Goal: Information Seeking & Learning: Learn about a topic

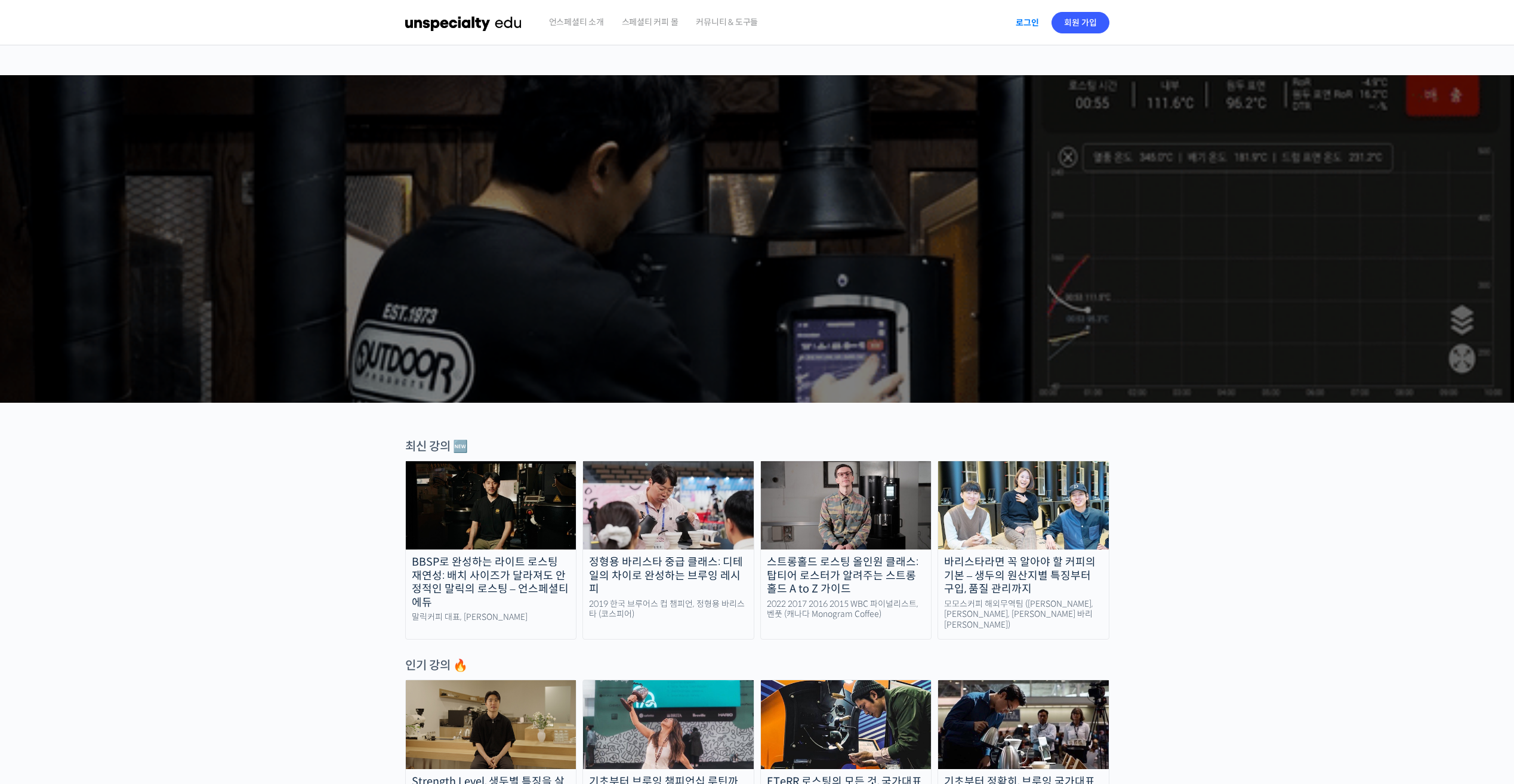
click at [1019, 24] on link "로그인" at bounding box center [1027, 23] width 38 height 28
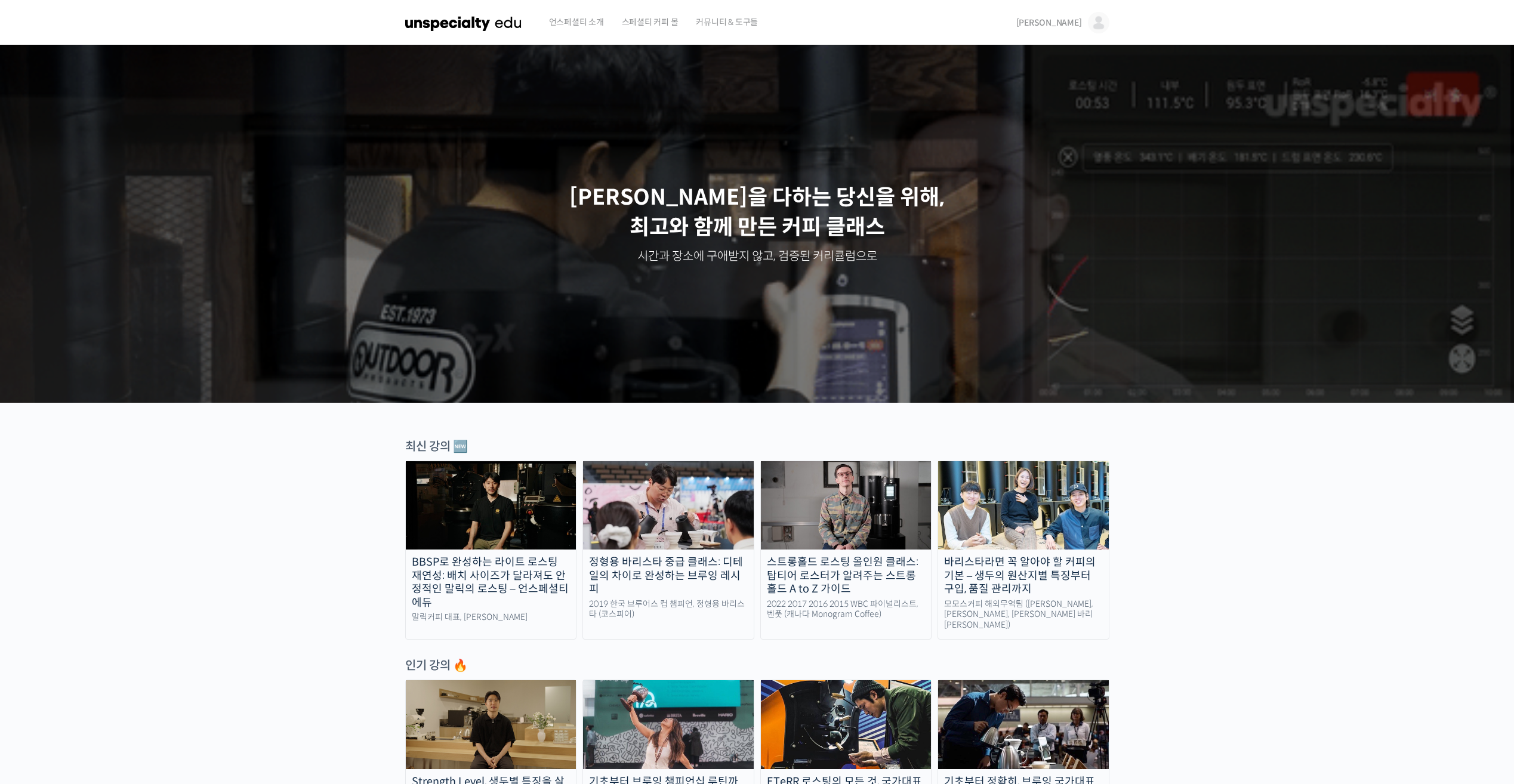
click at [1094, 23] on img at bounding box center [1099, 23] width 21 height 21
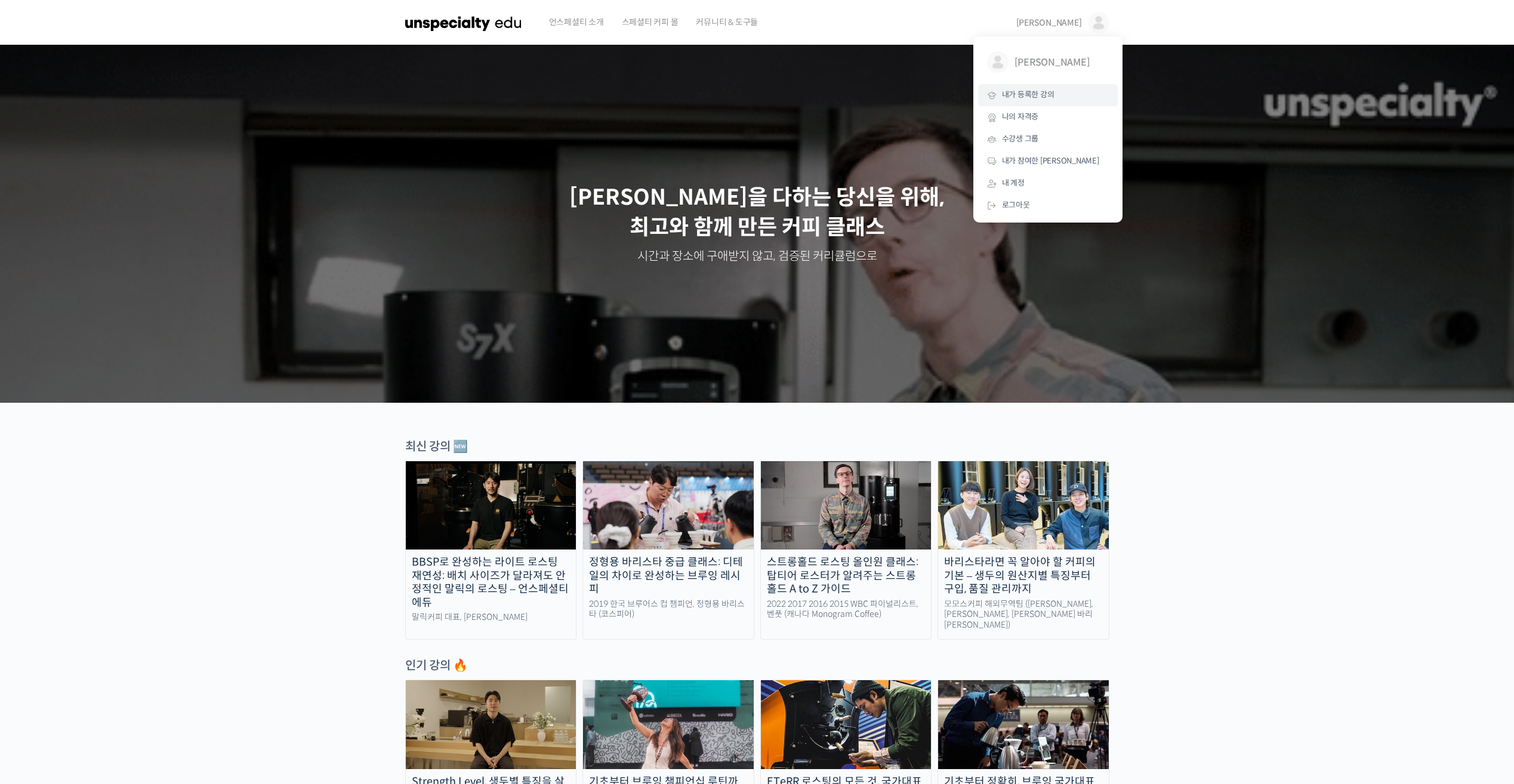
click at [1041, 101] on link "내가 등록한 강의" at bounding box center [1047, 95] width 139 height 22
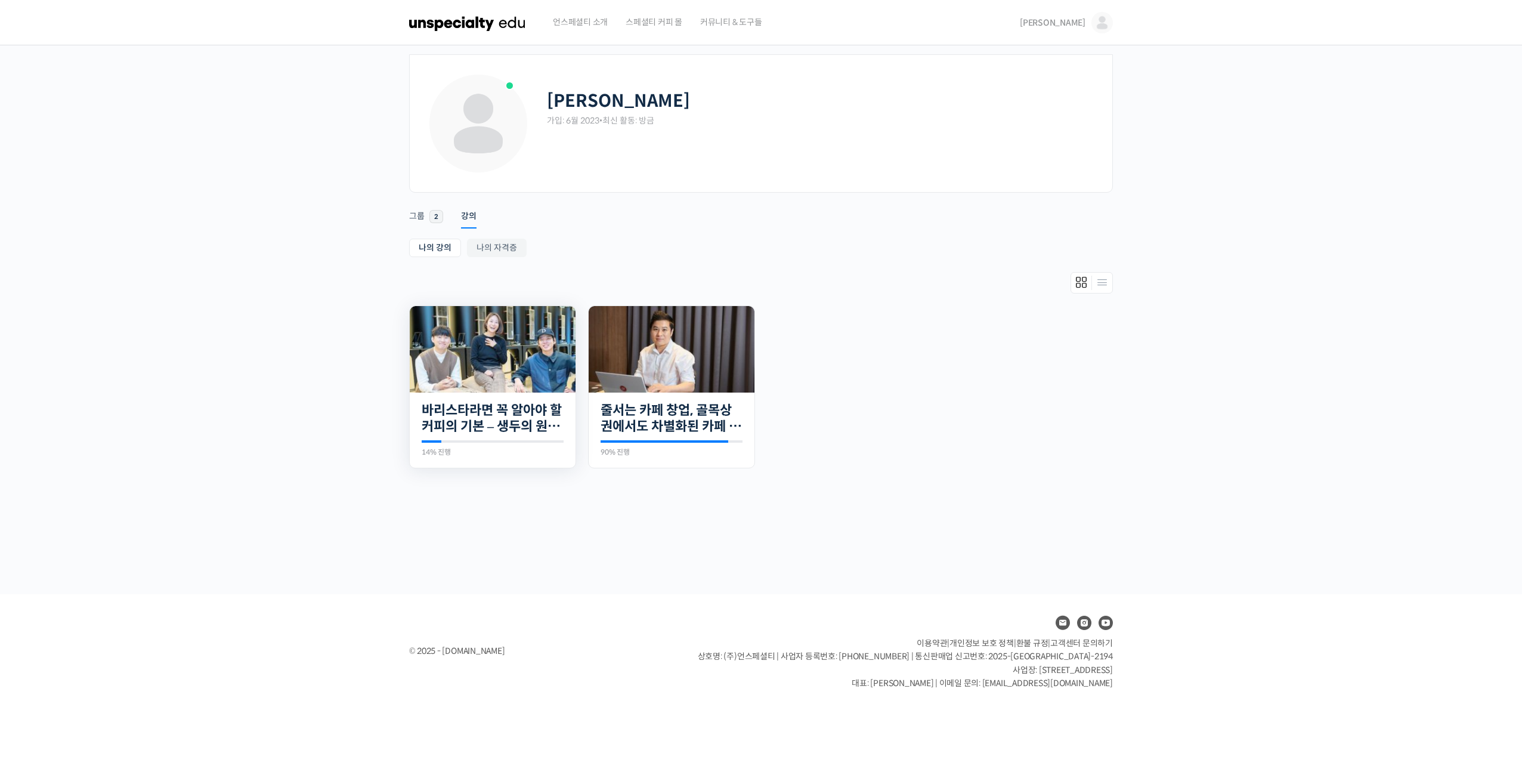
click at [521, 377] on img at bounding box center [492, 349] width 166 height 87
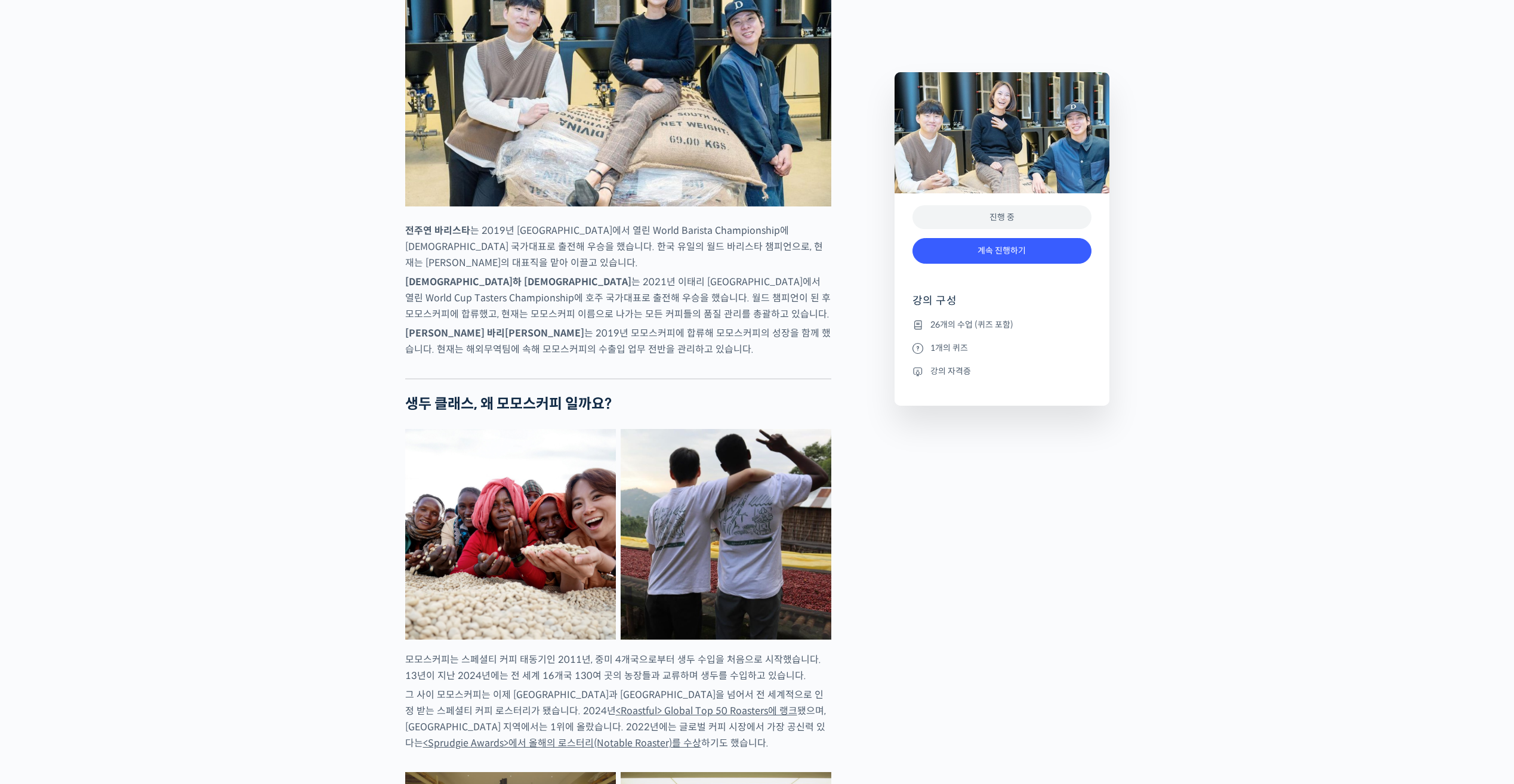
scroll to position [835, 0]
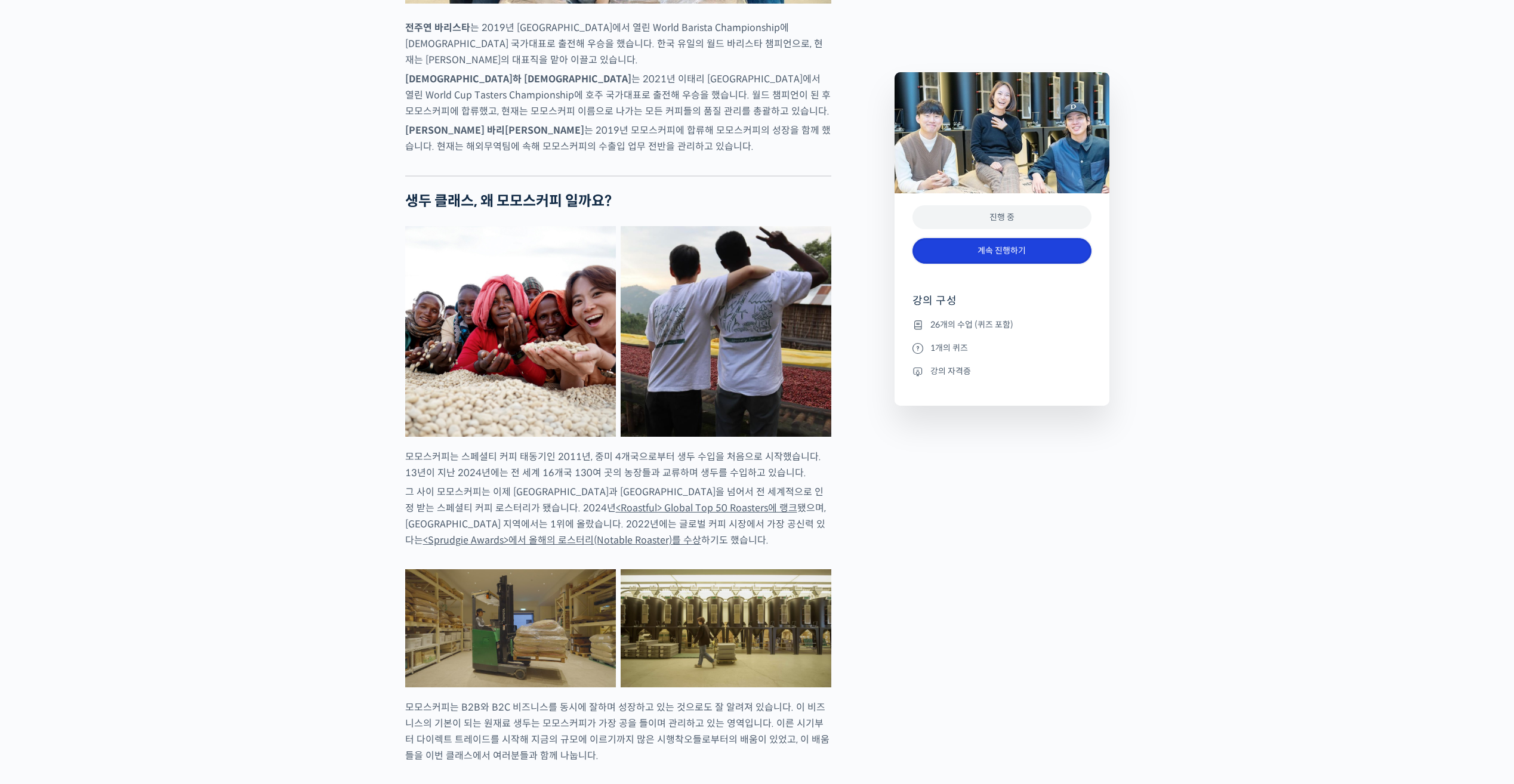
click at [1011, 255] on link "계속 진행하기" at bounding box center [1002, 251] width 179 height 26
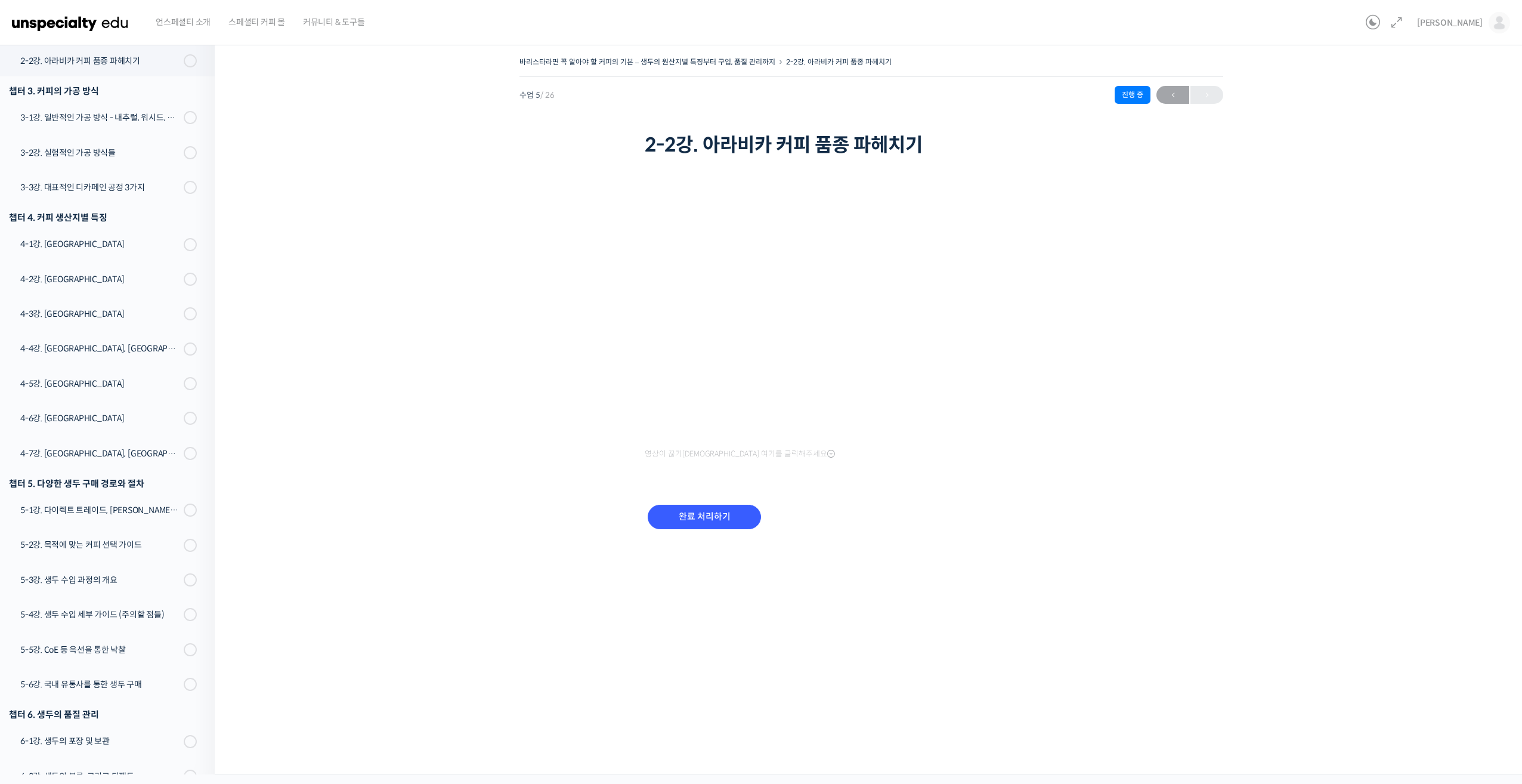
scroll to position [380, 0]
click at [1203, 313] on div "바리스타라면 꼭 알아야 할 커피의 기본 – 생두의 원산지별 특징부터 구입, 품질 관리까지 2-2강. 아라비카 커피 품종 파헤치기 진행 중 수업…" at bounding box center [872, 307] width 1194 height 507
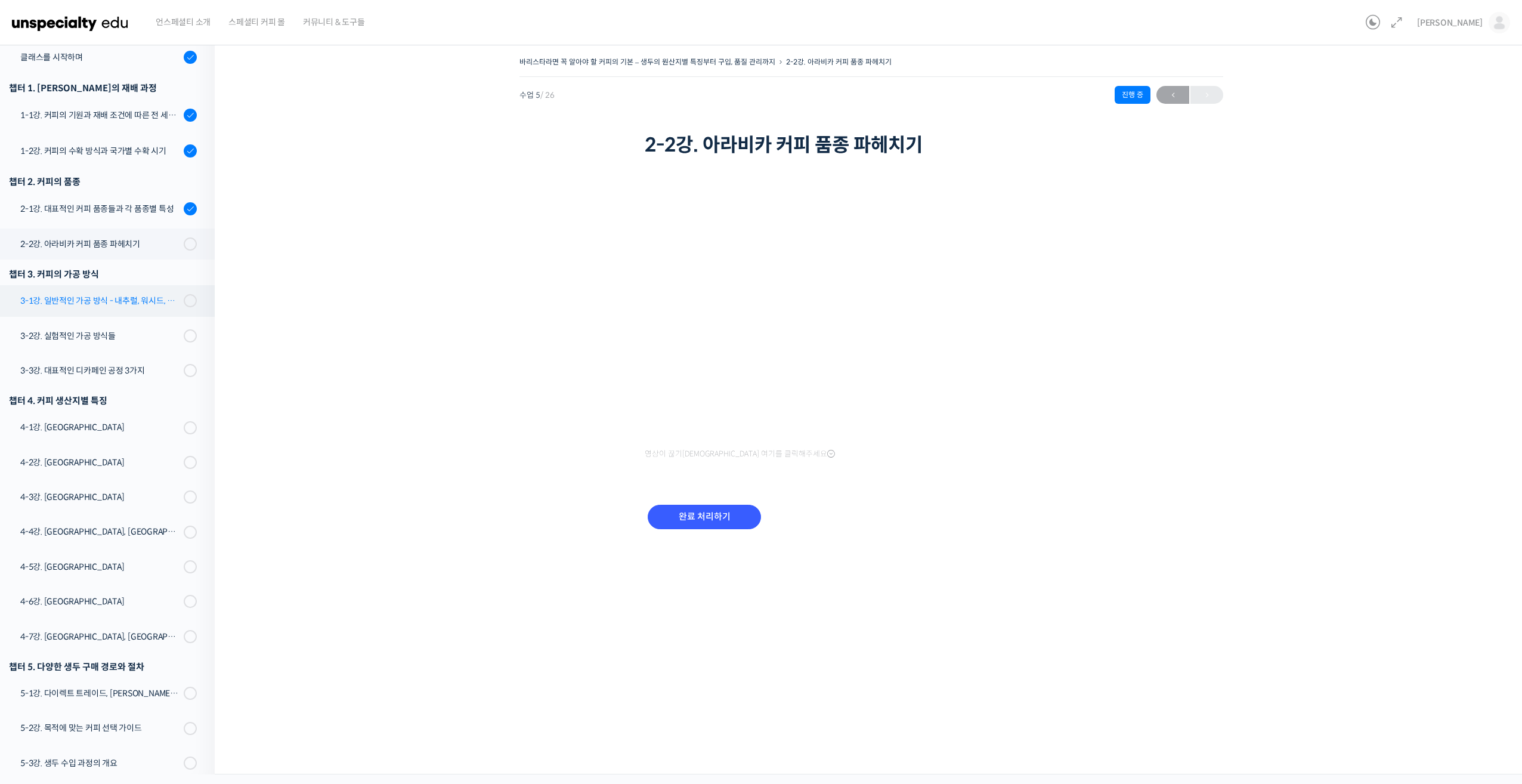
scroll to position [0, 0]
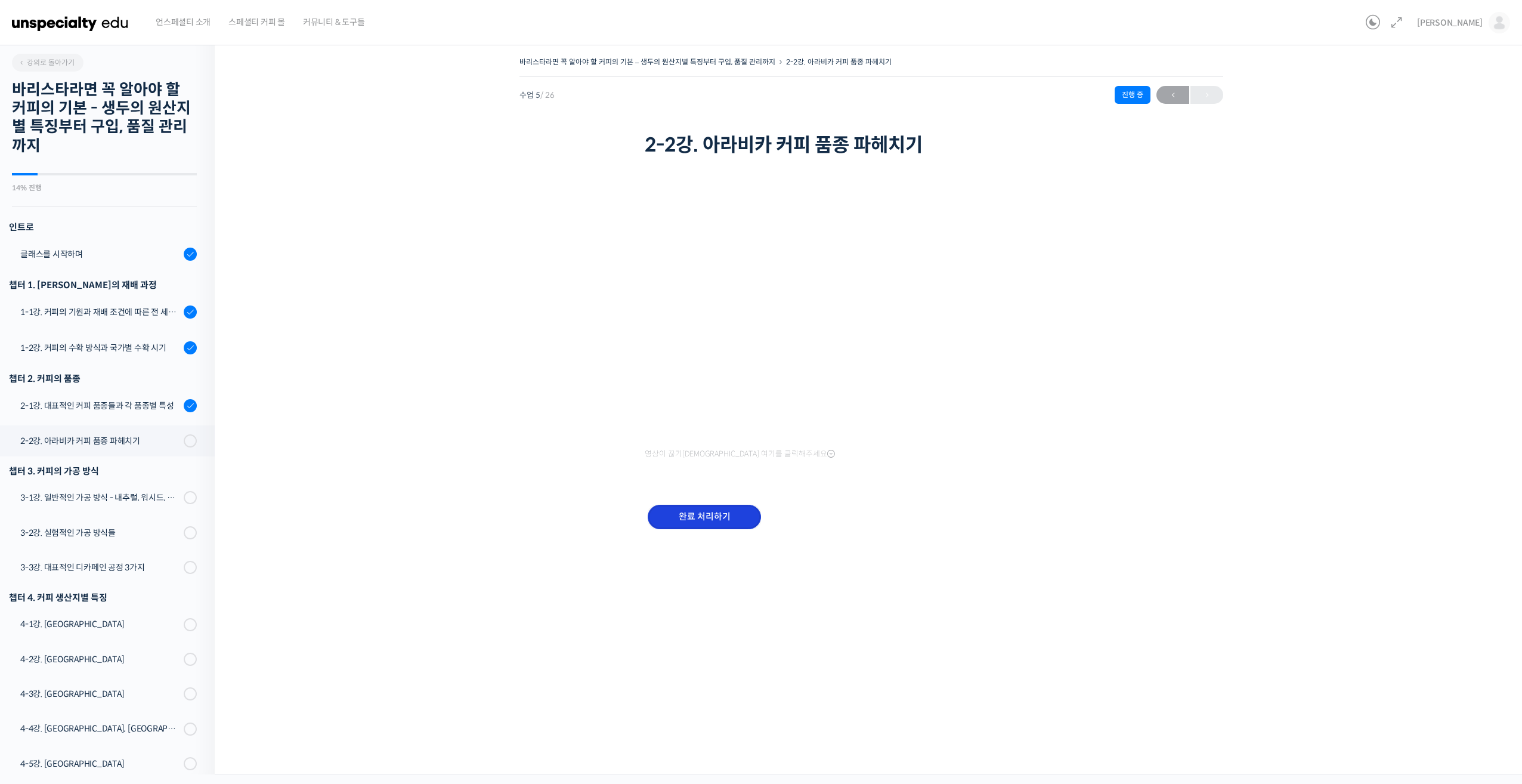
click at [739, 514] on input "완료 처리하기" at bounding box center [704, 517] width 113 height 24
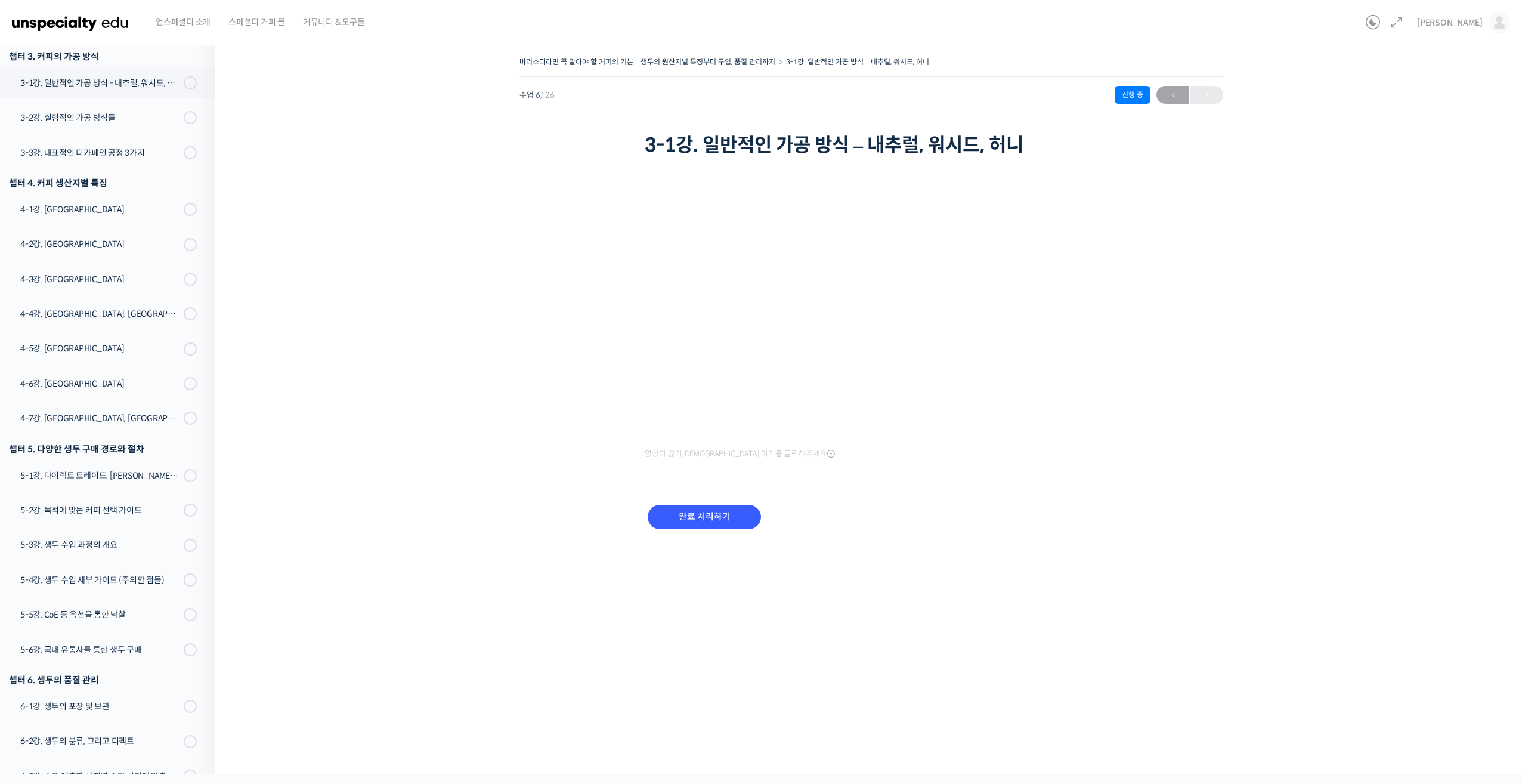
scroll to position [237, 0]
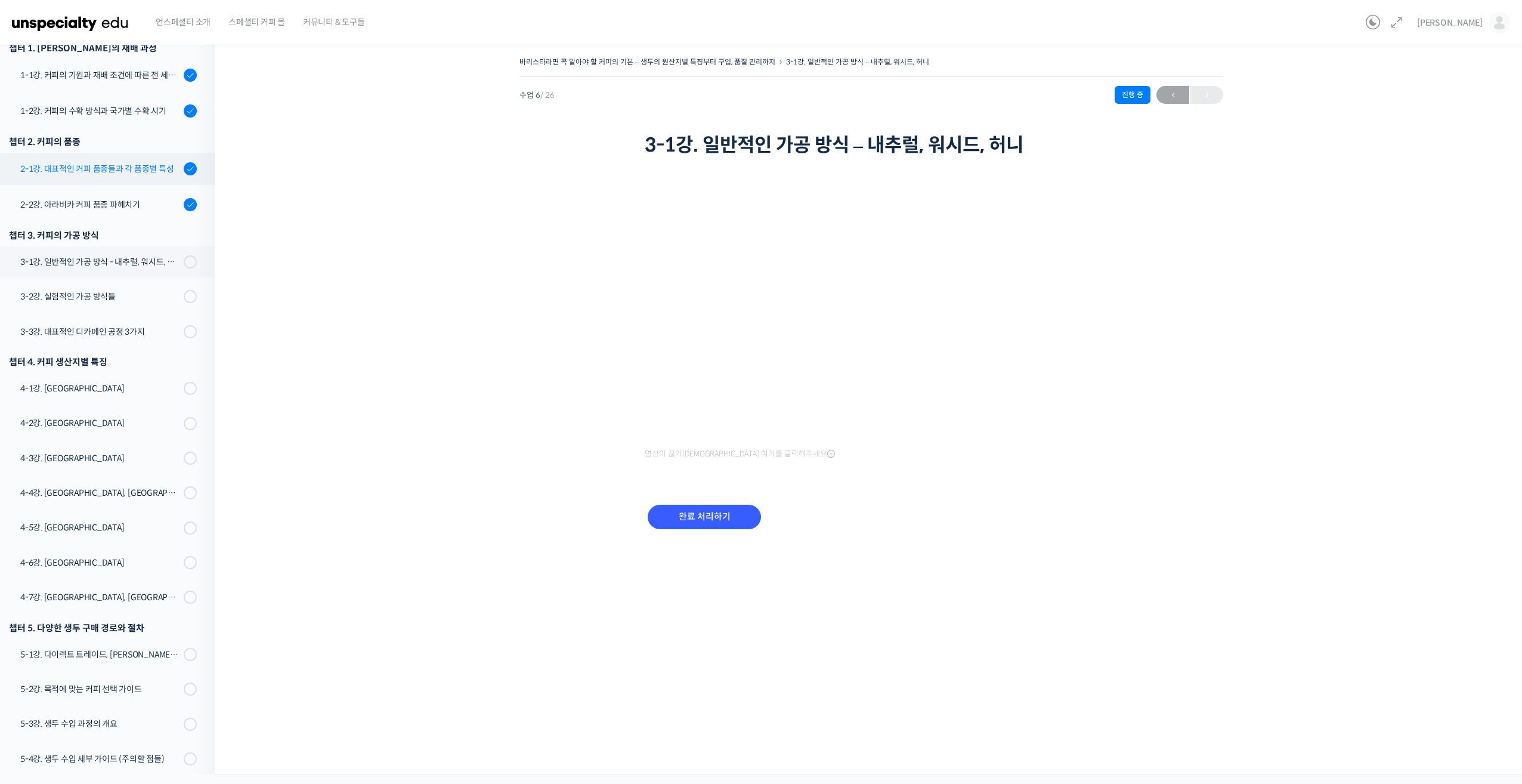
click at [87, 164] on div "2-1강. 대표적인 커피 품종들과 각 품종별 특성" at bounding box center [100, 168] width 160 height 13
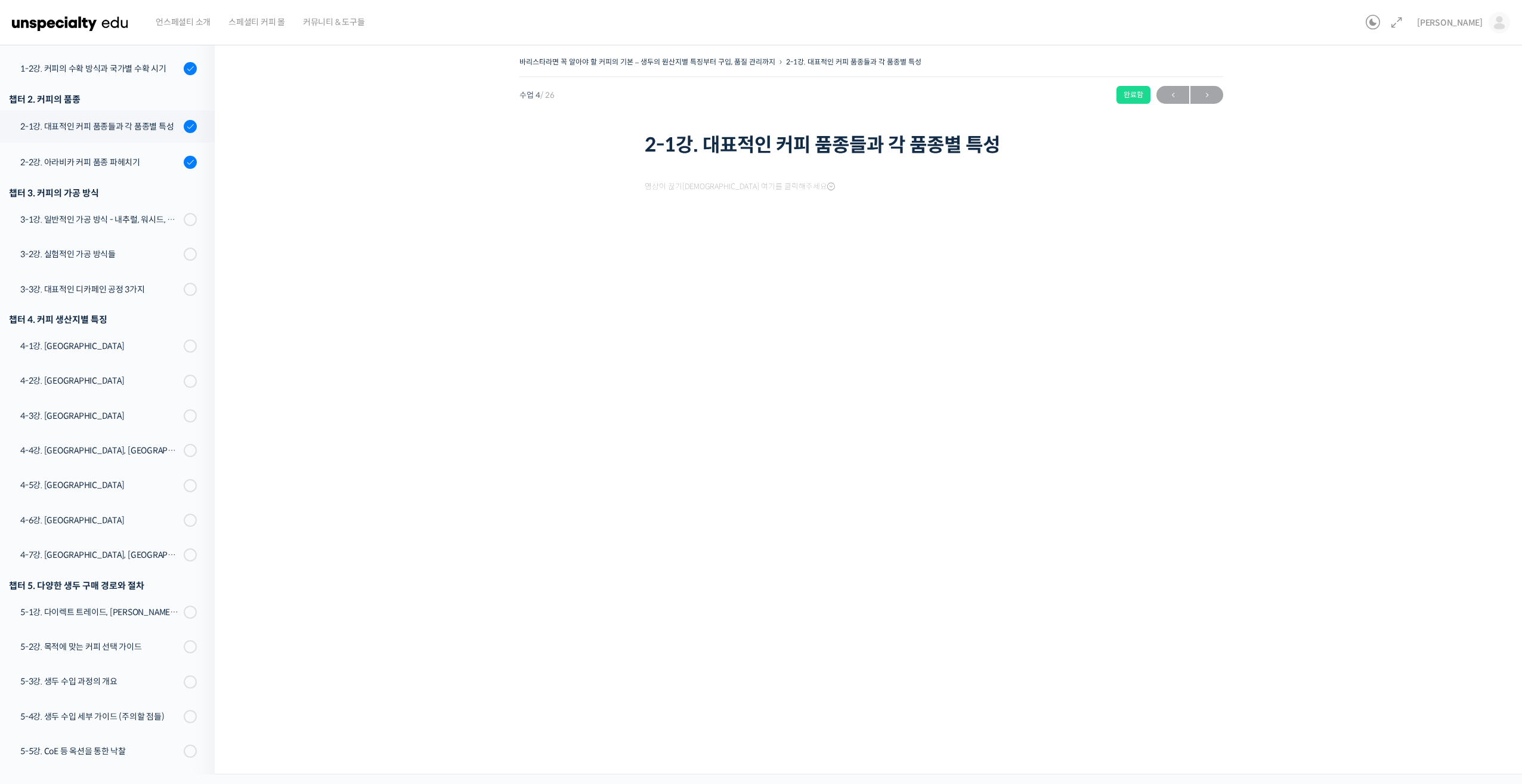
scroll to position [322, 0]
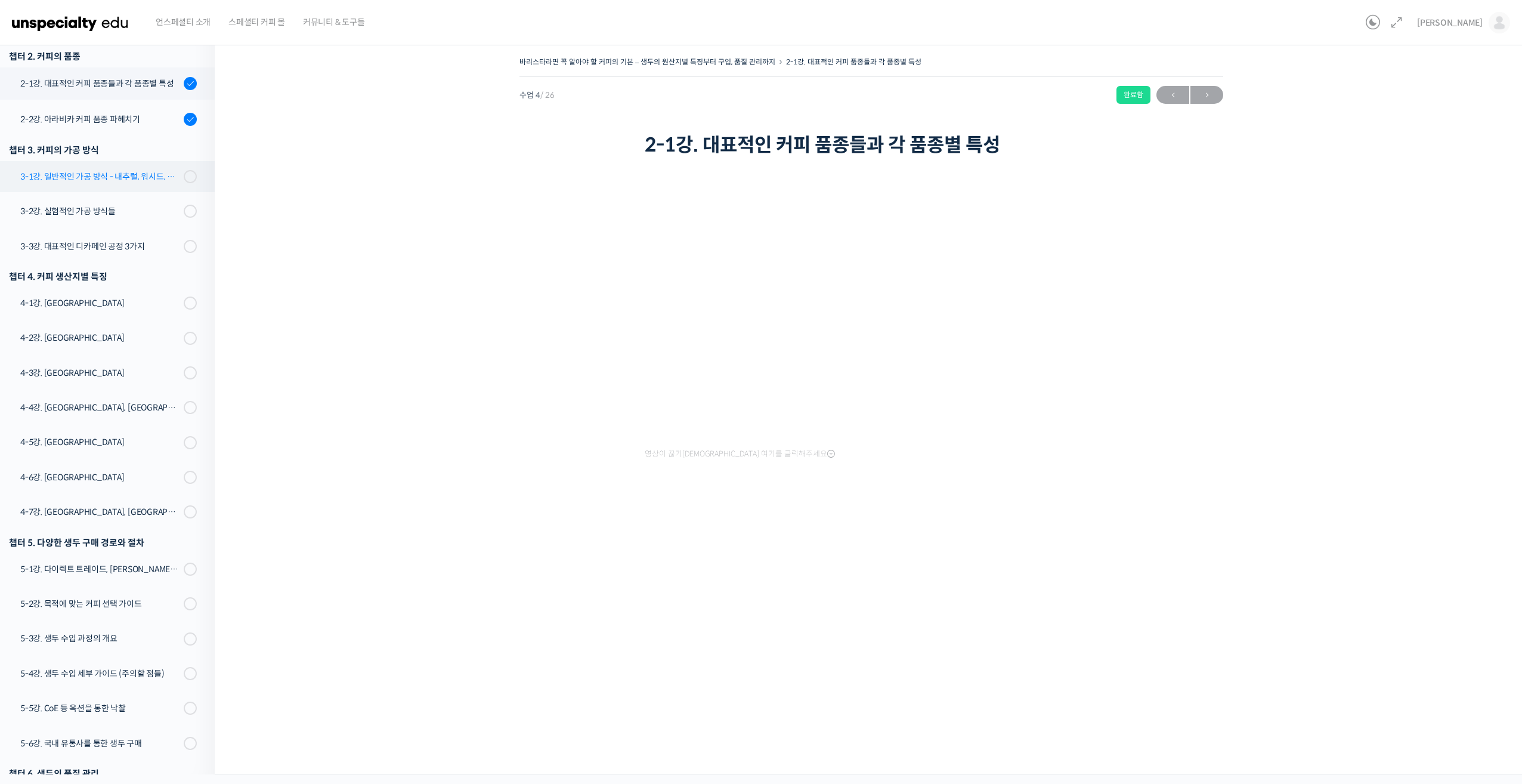
click at [116, 179] on div "3-1강. 일반적인 가공 방식 - 내추럴, 워시드, 허니" at bounding box center [100, 176] width 160 height 13
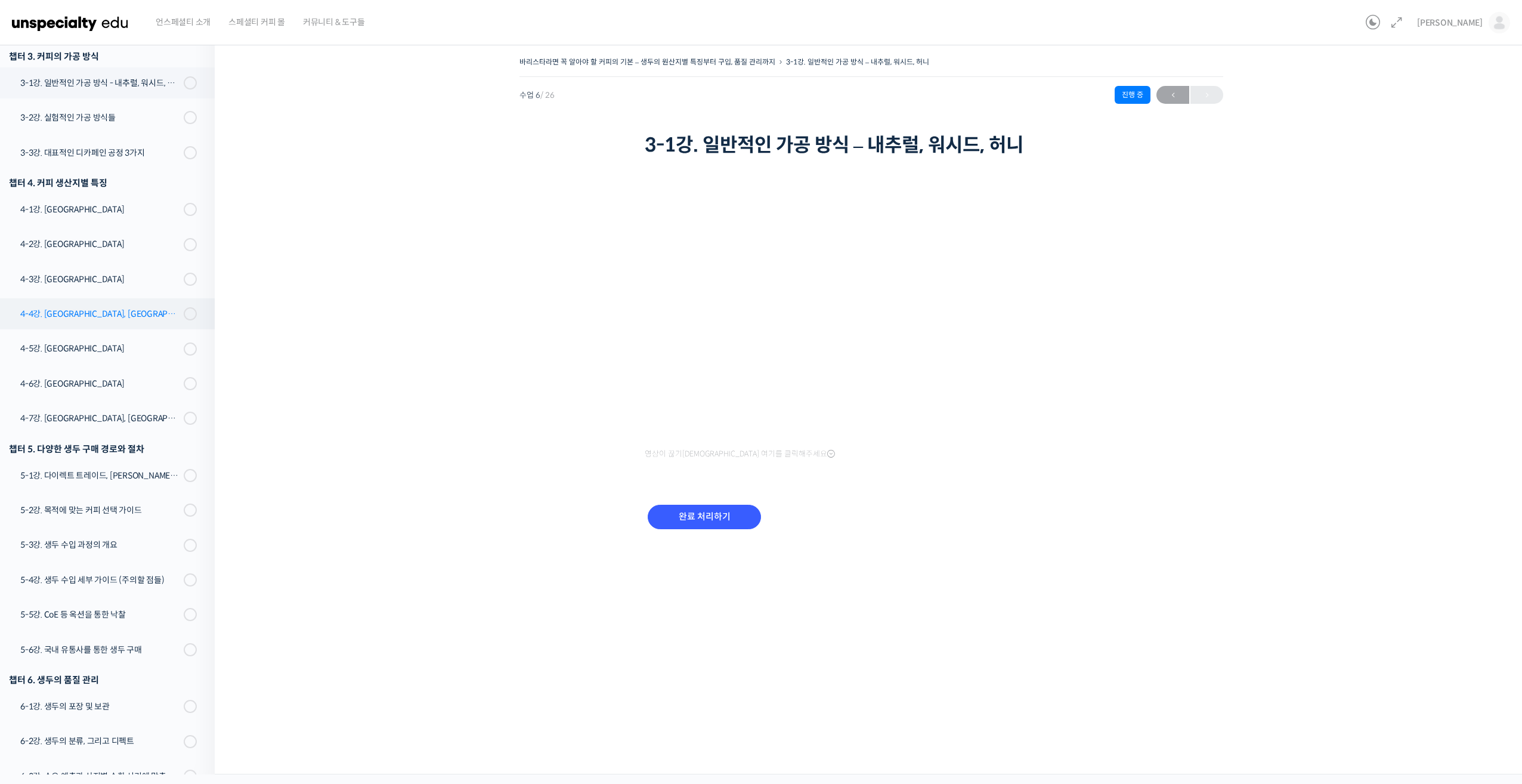
scroll to position [177, 0]
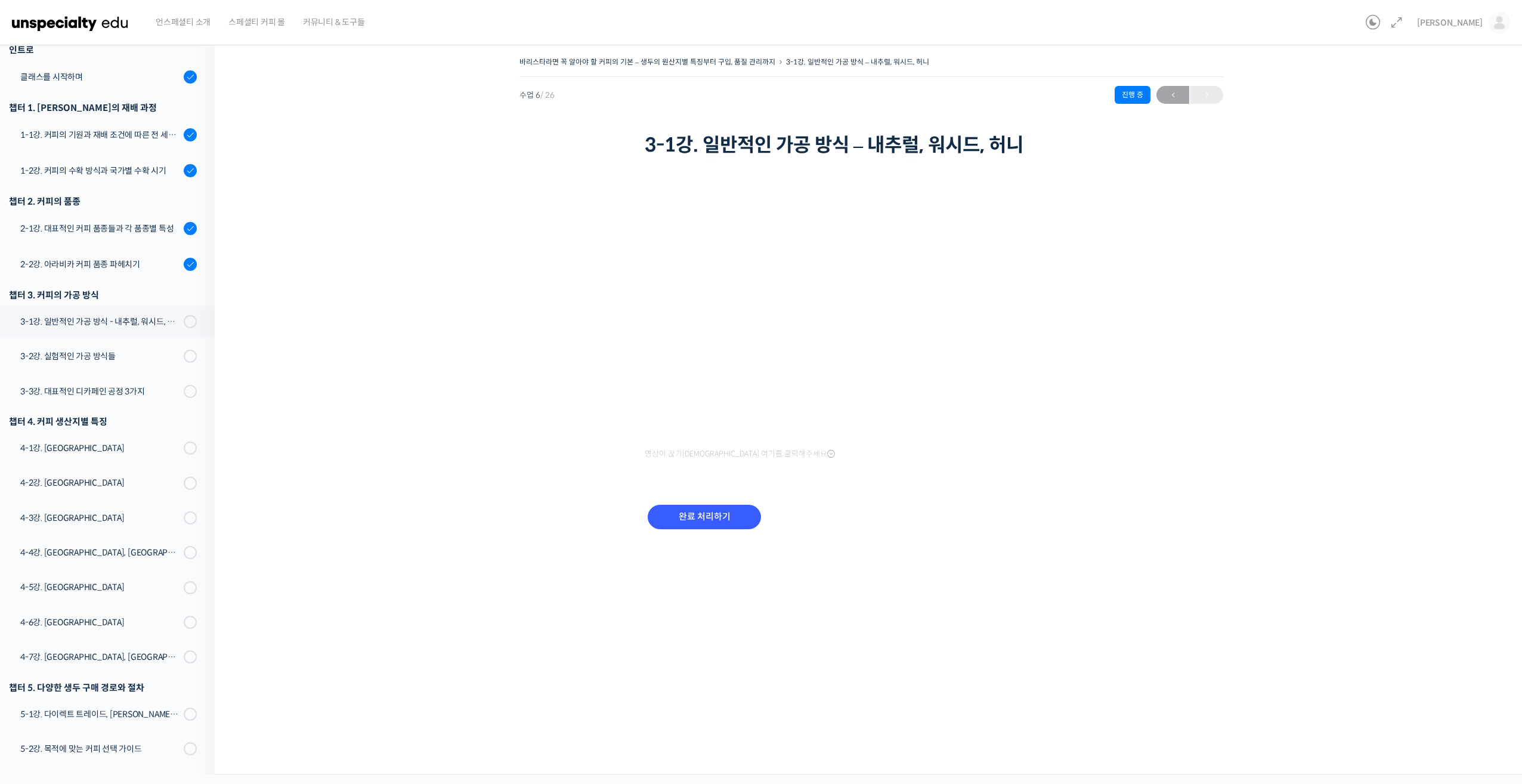
click at [1157, 403] on div "바리스타라면 꼭 알아야 할 커피의 기본 – 생두의 원산지별 특징부터 구입, 품질 관리까지 3-1강. 일반적인 가공 방식 – 내추럴, 워시드, …" at bounding box center [872, 307] width 1194 height 507
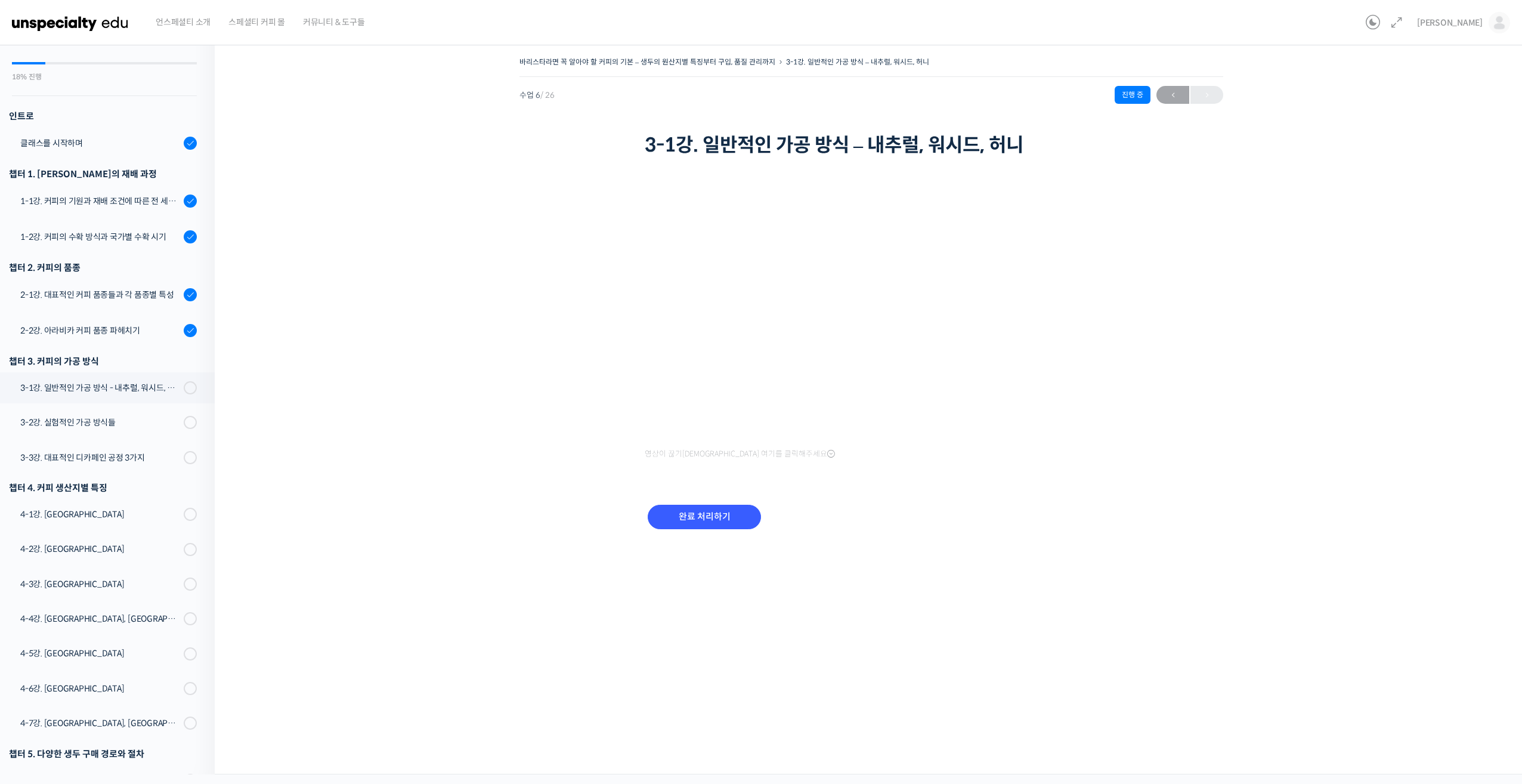
scroll to position [0, 0]
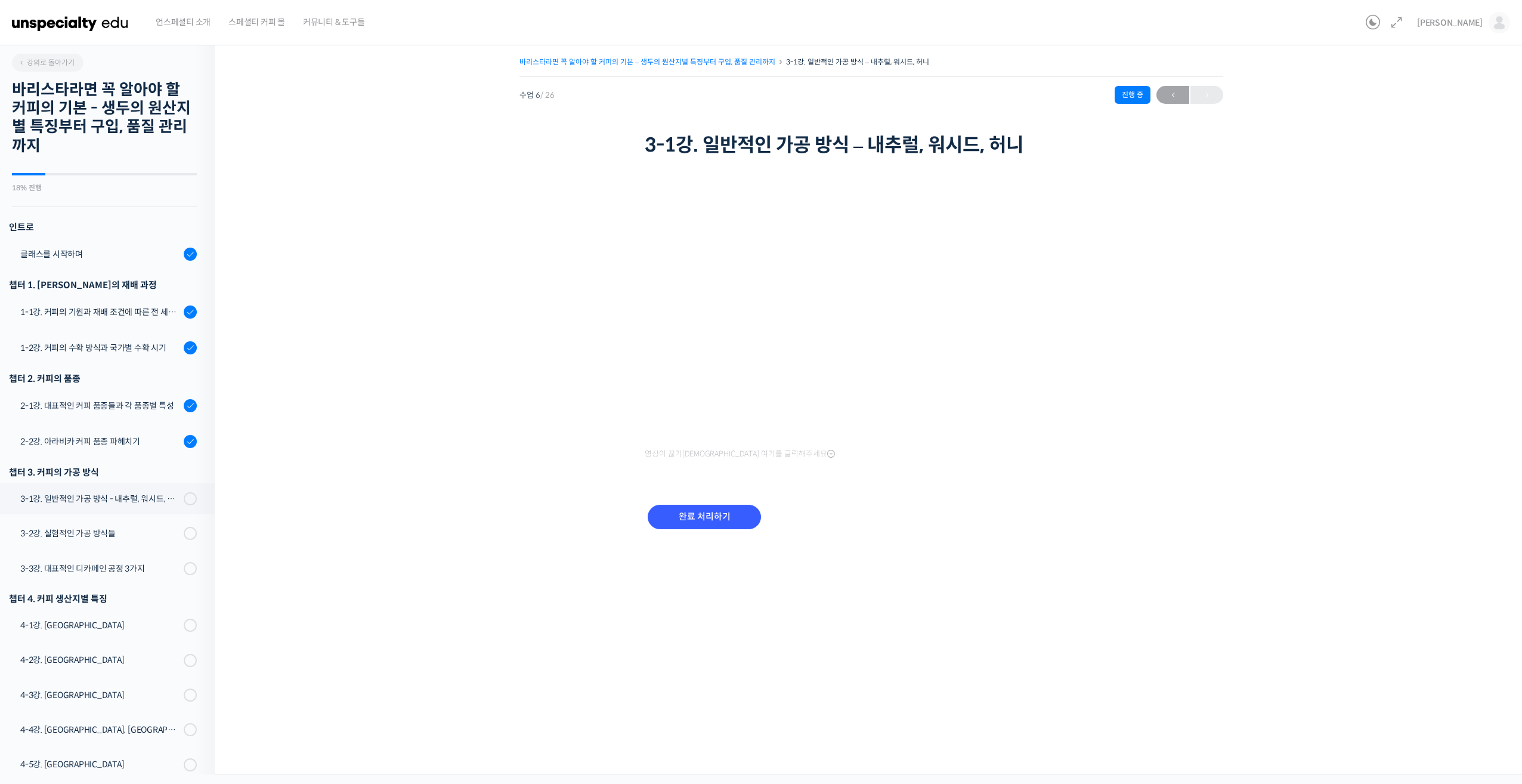
click at [596, 65] on link "바리스타라면 꼭 알아야 할 커피의 기본 – 생두의 원산지별 특징부터 구입, 품질 관리까지" at bounding box center [648, 62] width 256 height 9
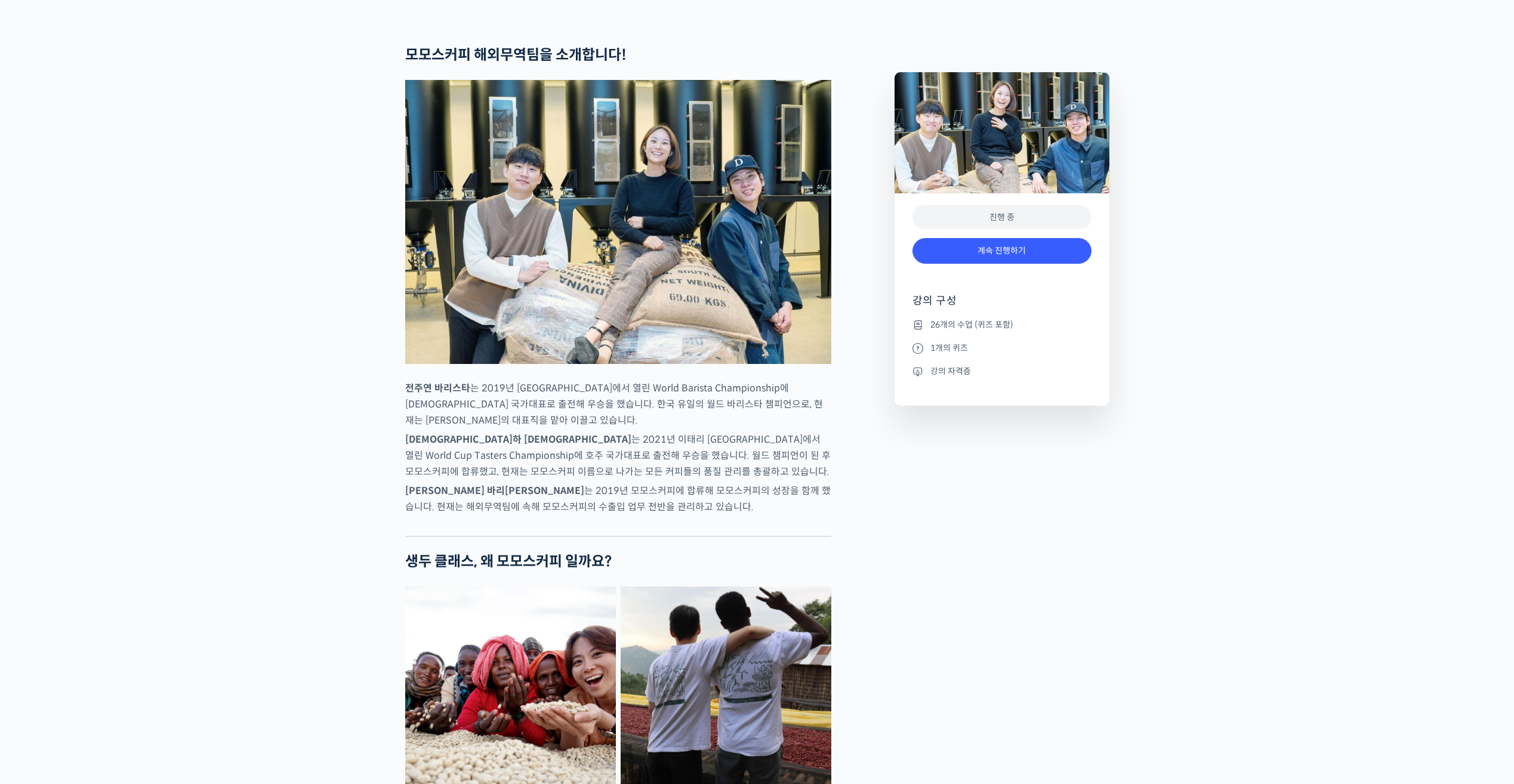
scroll to position [537, 0]
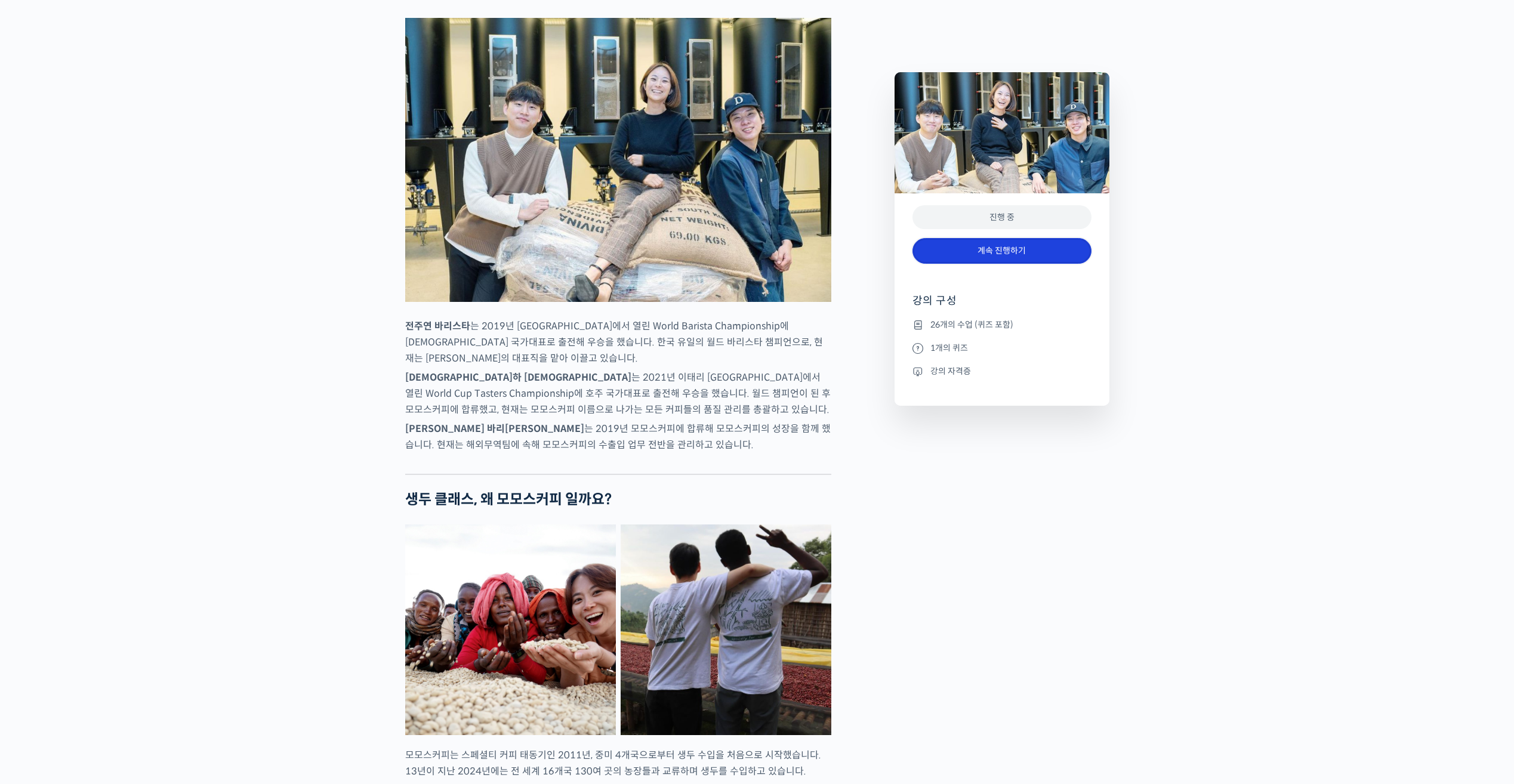
click at [996, 253] on link "계속 진행하기" at bounding box center [1002, 251] width 179 height 26
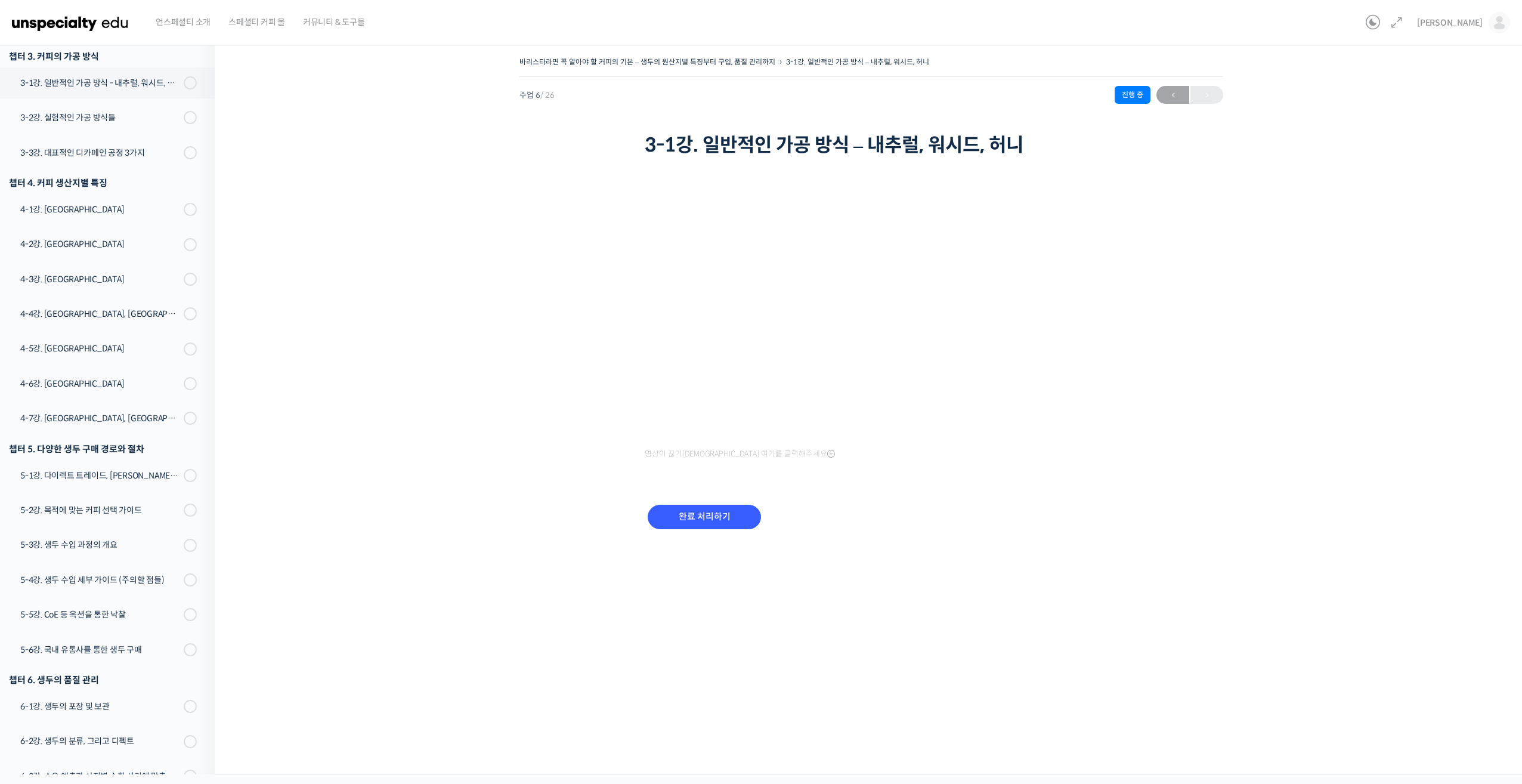
scroll to position [416, 0]
click at [739, 521] on input "완료 처리하기" at bounding box center [704, 517] width 113 height 24
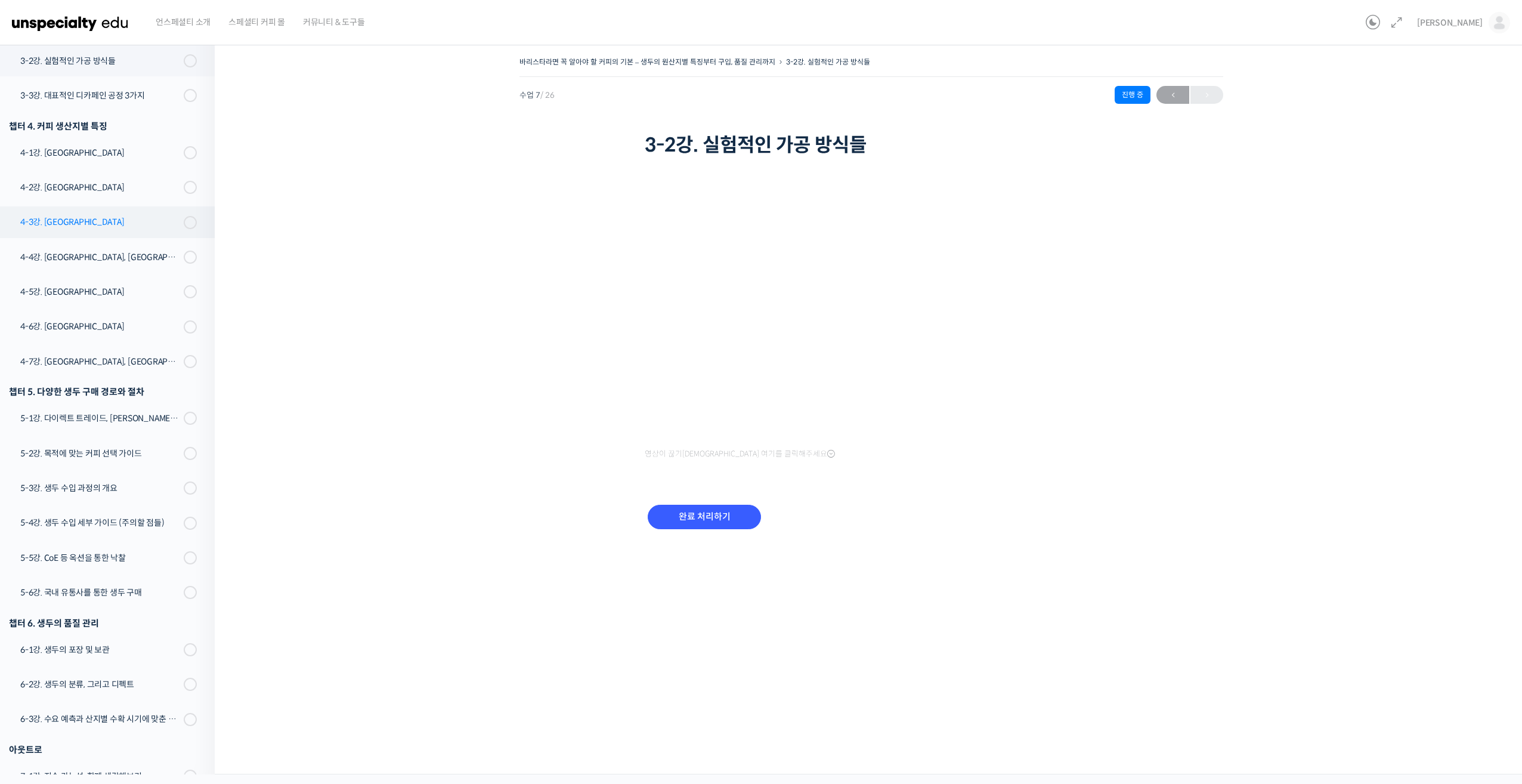
scroll to position [176, 0]
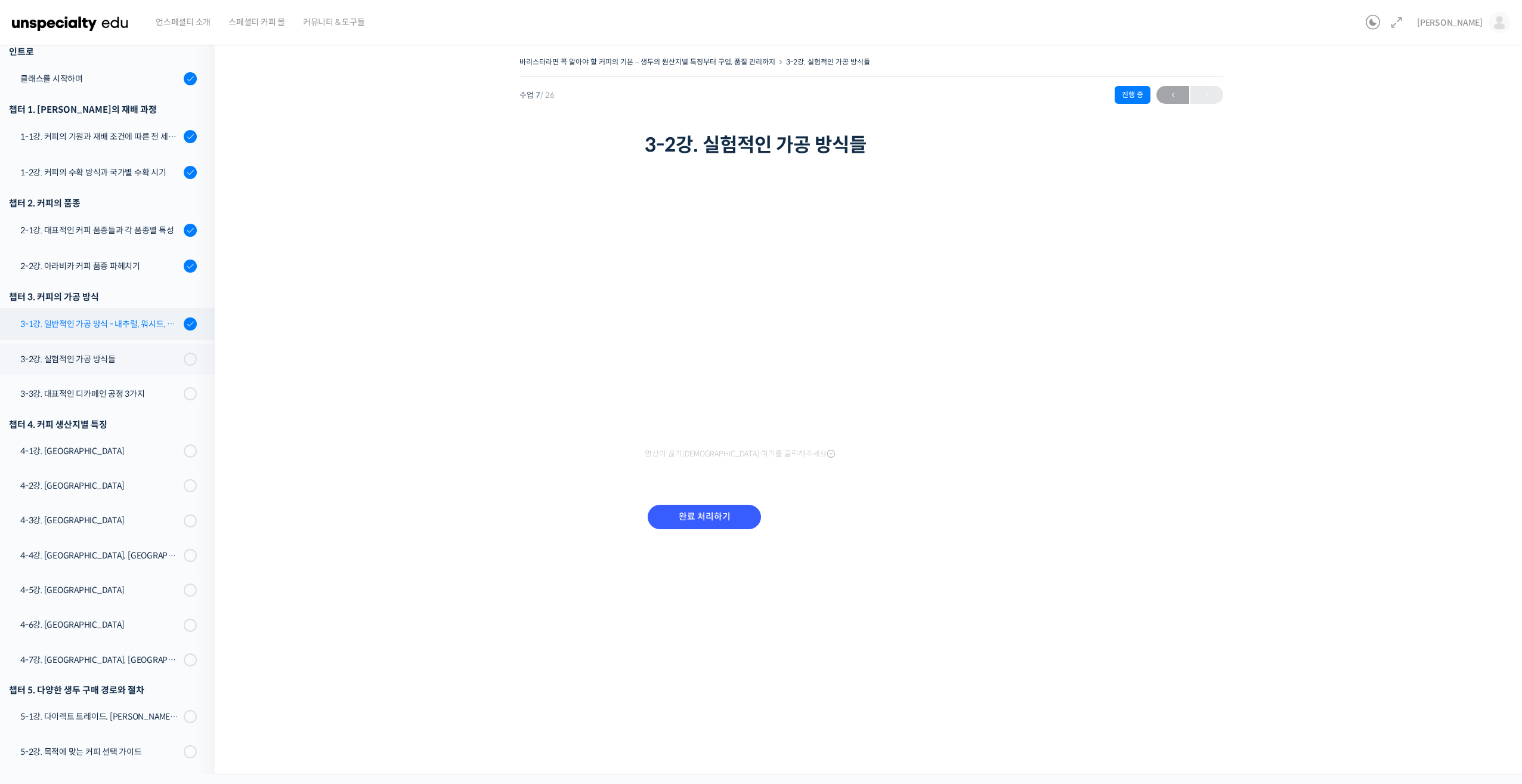
click at [102, 316] on link "3-1강. 일반적인 가공 방식 - 내추럴, 워시드, 허니" at bounding box center [104, 323] width 220 height 32
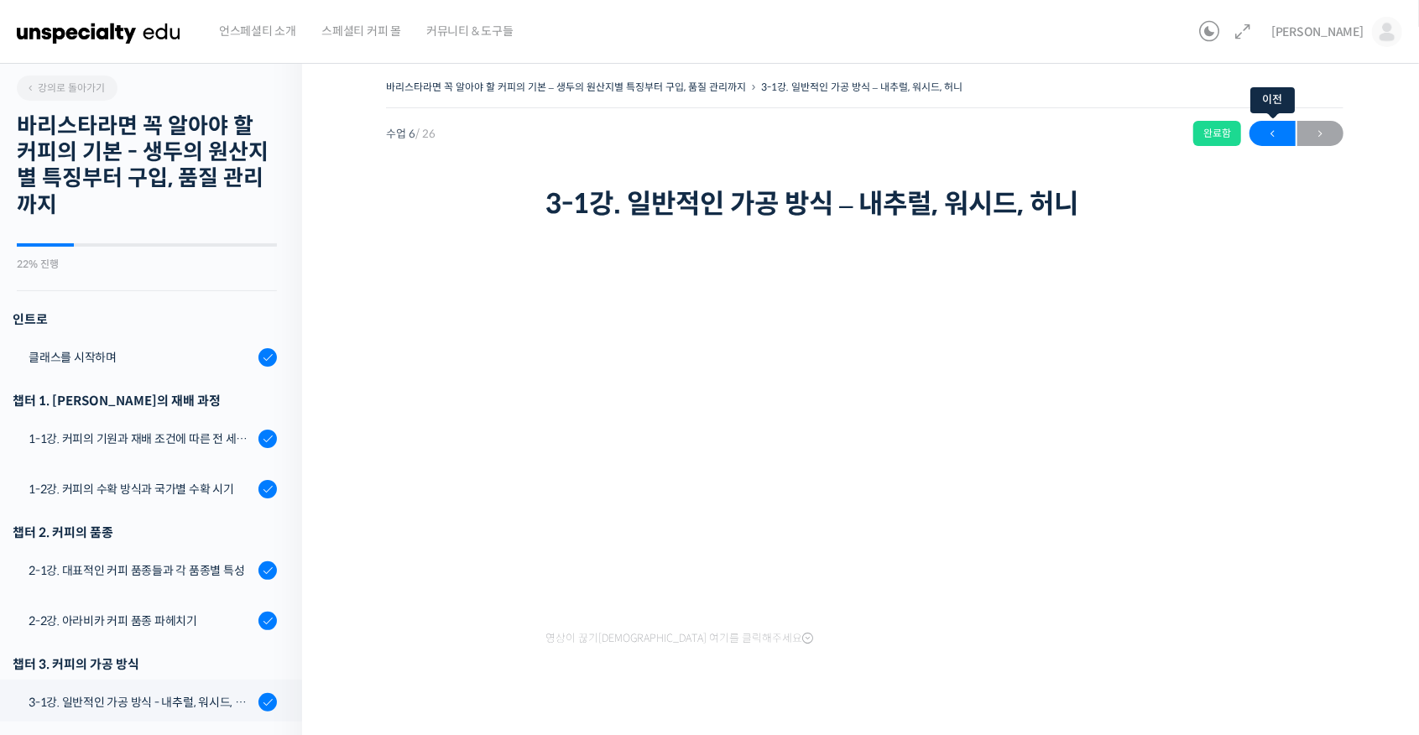
click at [1279, 136] on span "←" at bounding box center [1272, 134] width 46 height 23
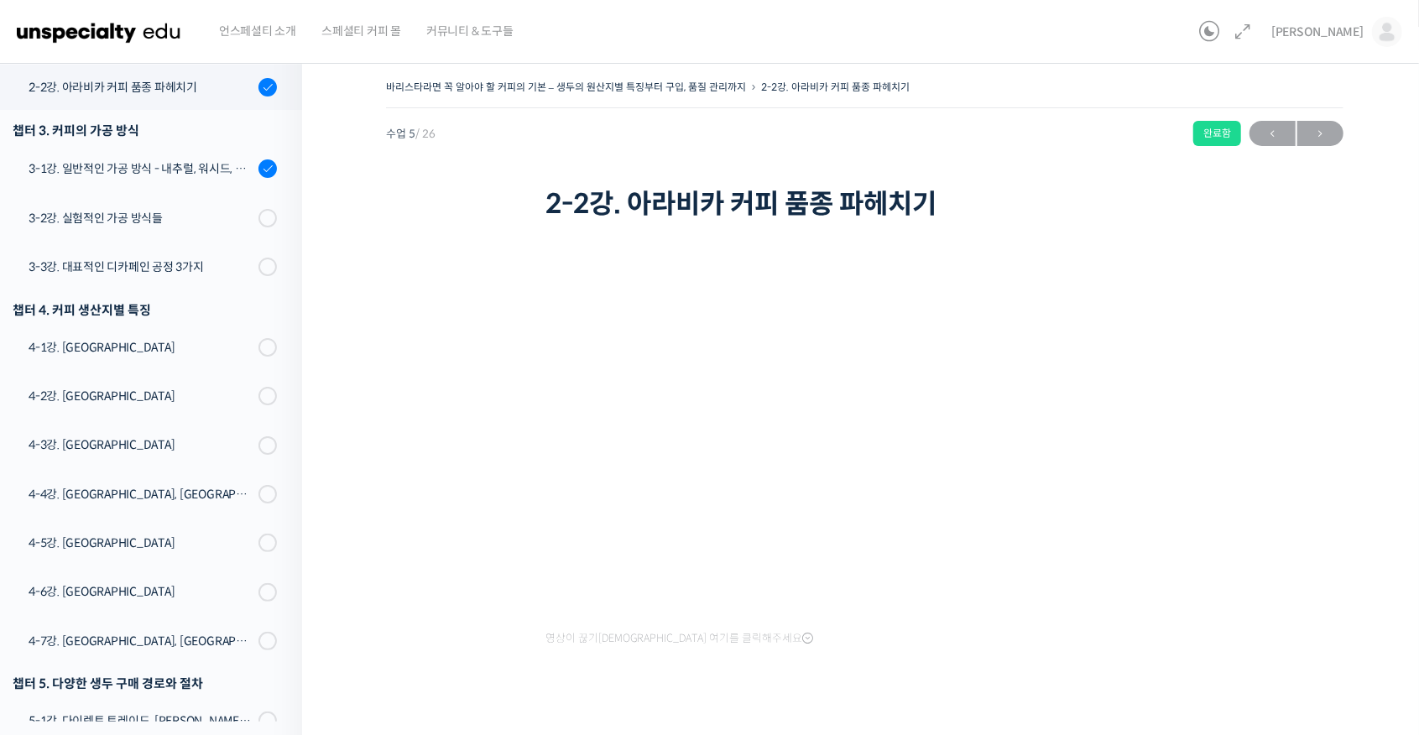
scroll to position [534, 0]
click at [1337, 135] on span "→" at bounding box center [1320, 134] width 46 height 23
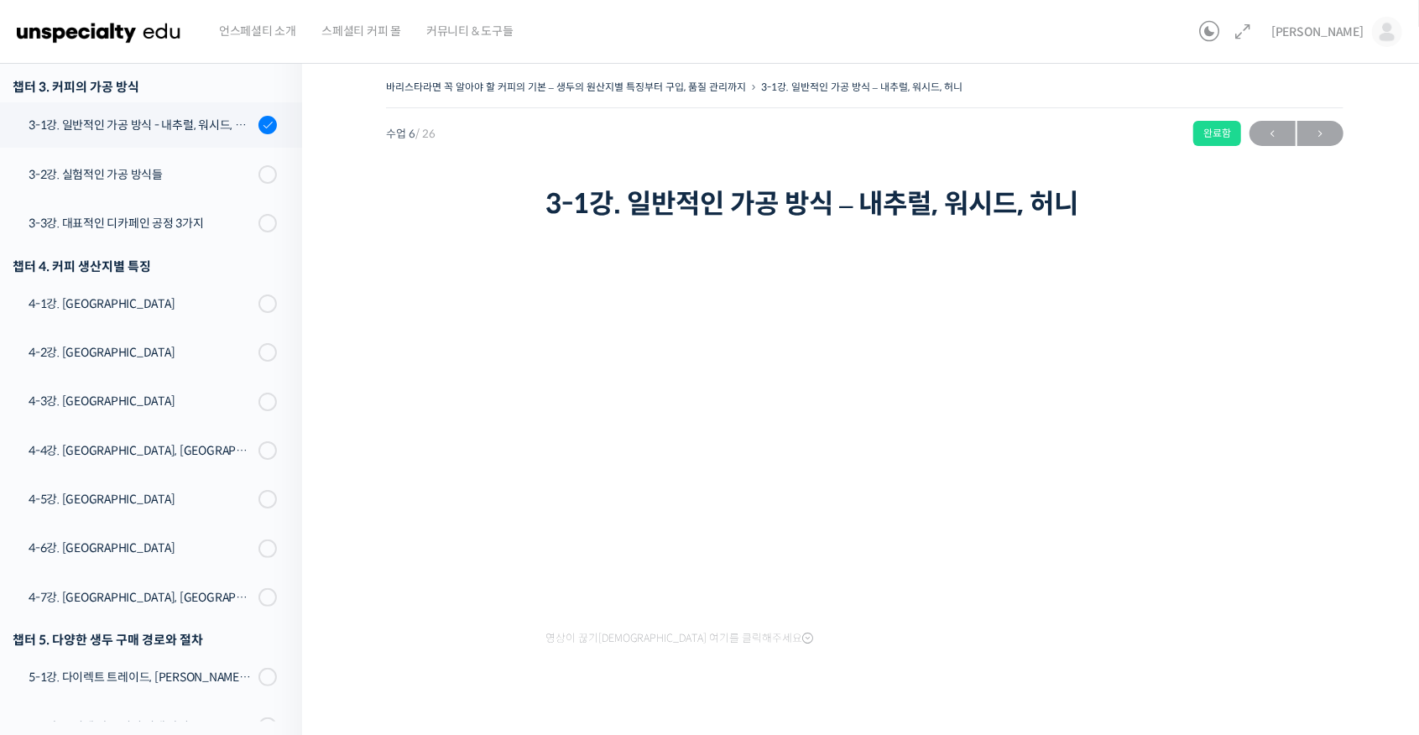
scroll to position [584, 0]
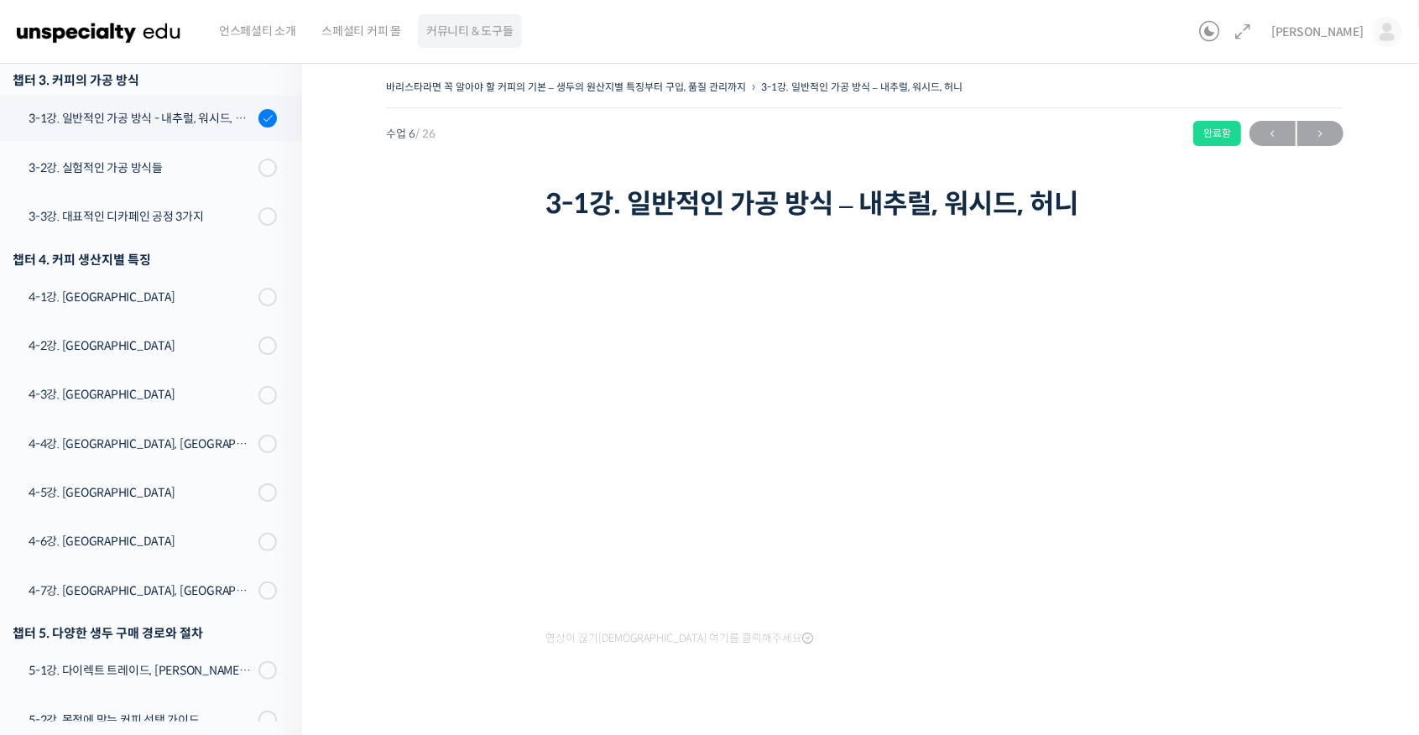
click at [478, 37] on span "커뮤니티 & 도구들" at bounding box center [469, 31] width 87 height 64
click at [468, 38] on span "커뮤니티 & 도구들" at bounding box center [469, 31] width 87 height 64
click at [257, 35] on span "언스페셜티 소개" at bounding box center [257, 31] width 77 height 64
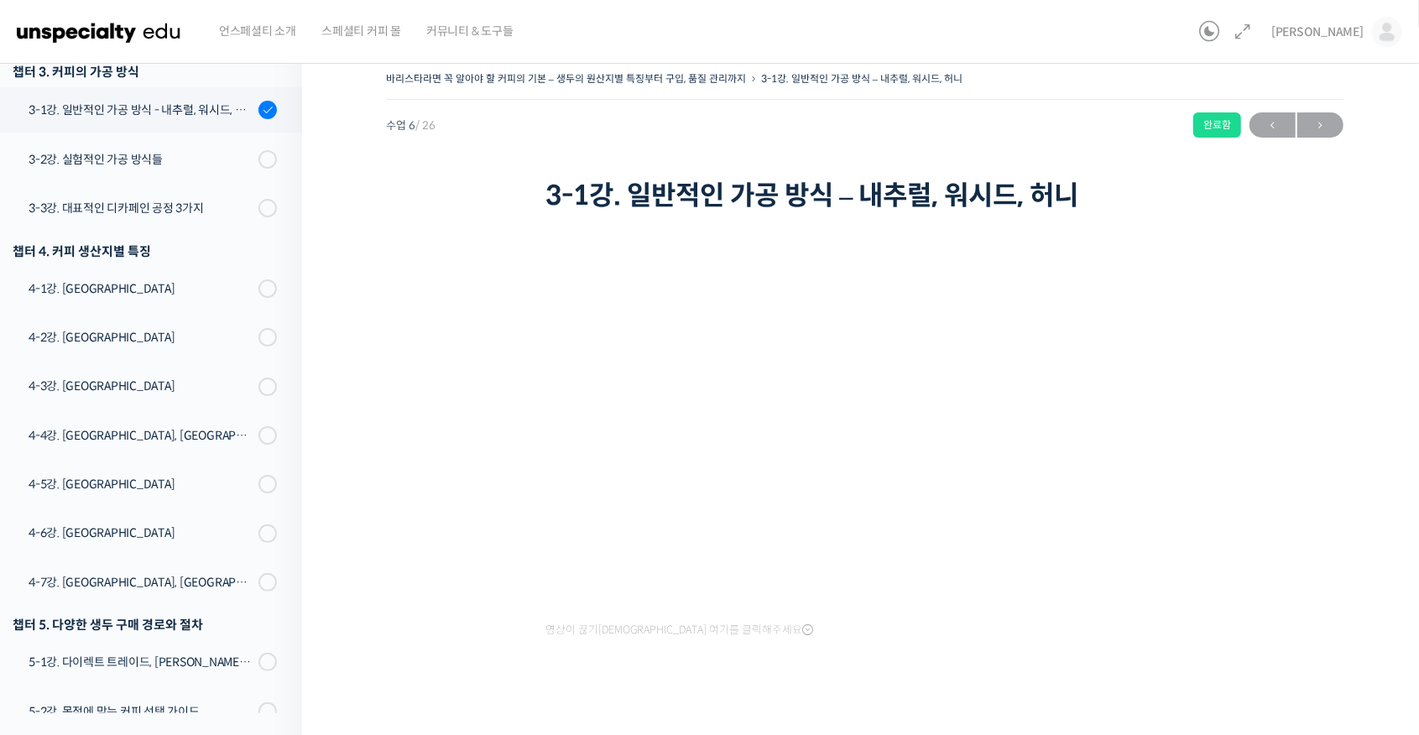
scroll to position [0, 0]
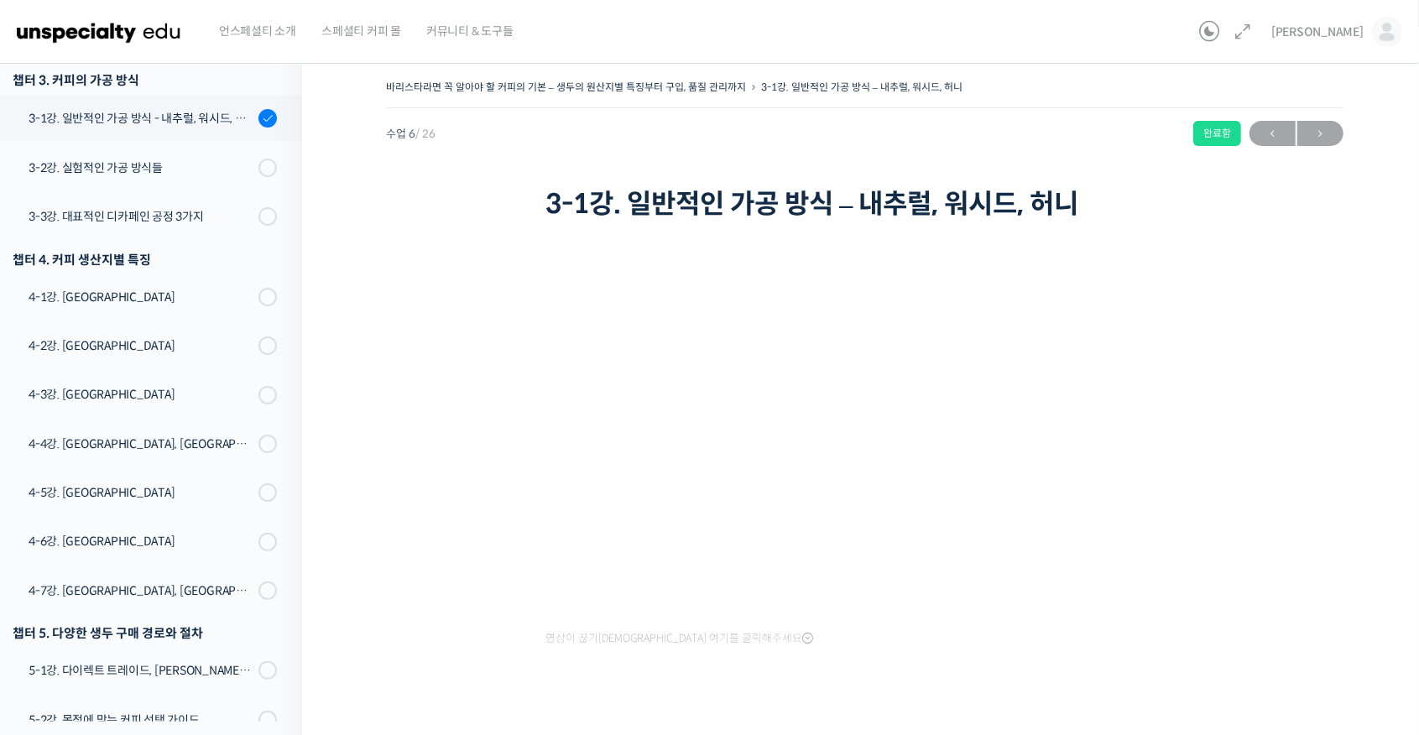
drag, startPoint x: 394, startPoint y: 123, endPoint x: 534, endPoint y: 159, distance: 143.9
click at [394, 124] on div "수업 6 / 26 완료함 [DATE] 1:33 오후 ← 이전 다음 →" at bounding box center [864, 133] width 957 height 25
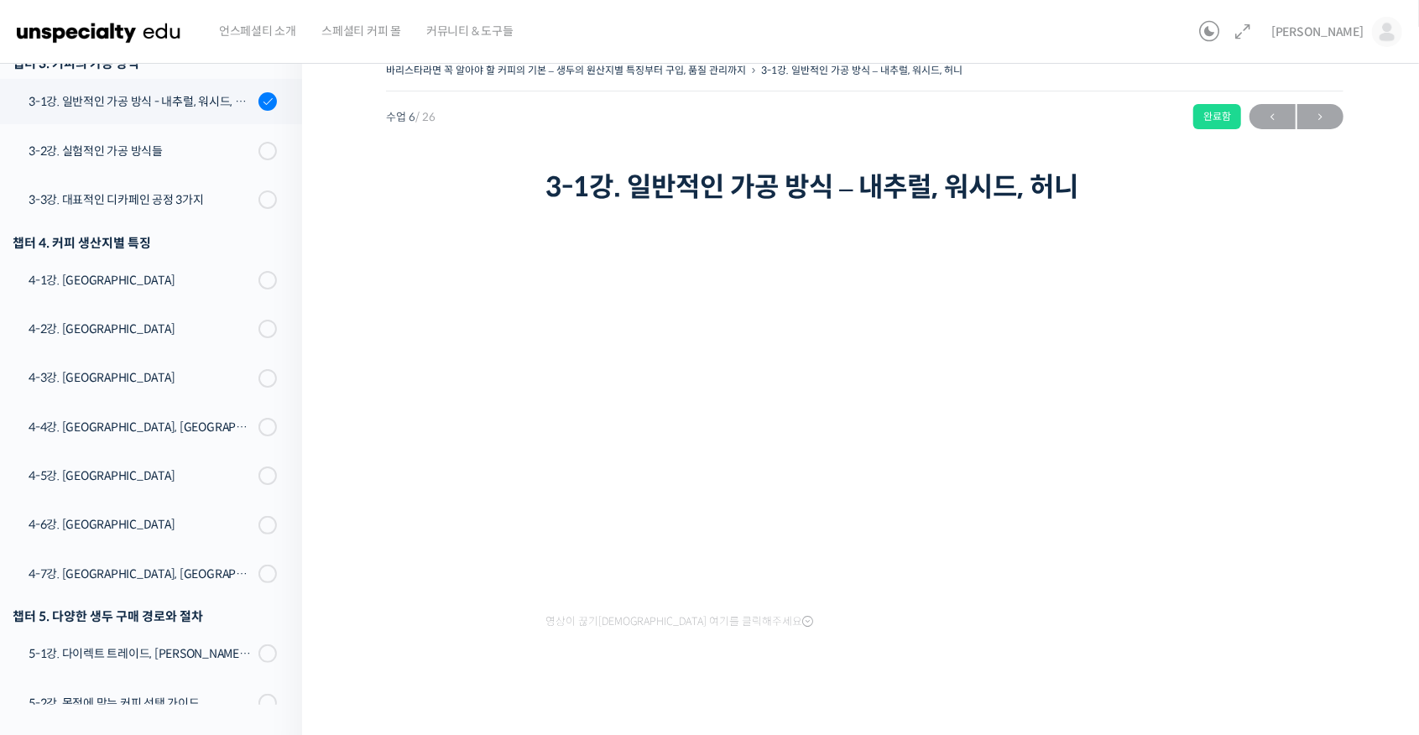
scroll to position [25, 0]
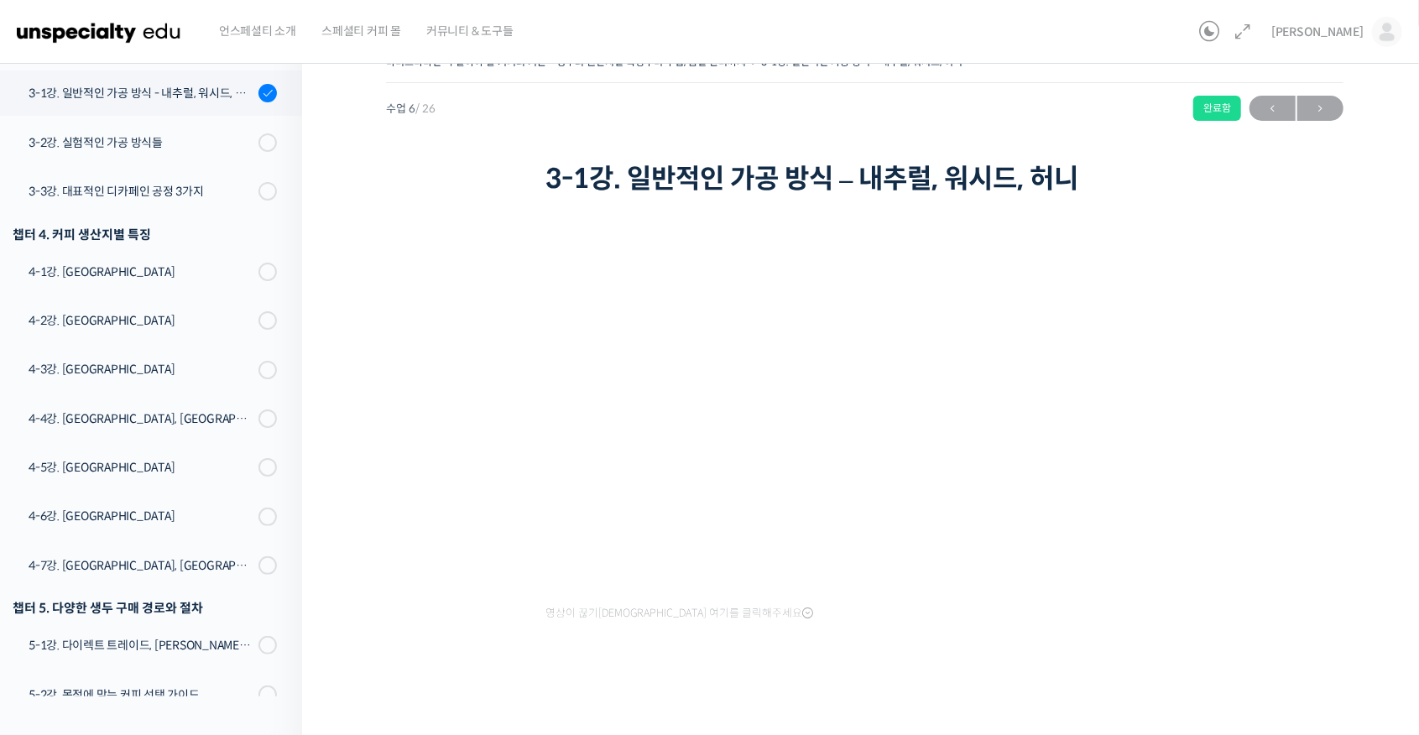
click at [472, 368] on div "바리스타라면 꼭 알아야 할 커피의 기본 – 생두의 원산지별 특징부터 구입, 품질 관리까지 3-1강. 일반적인 가공 방식 – 내추럴, 워시드, …" at bounding box center [864, 376] width 957 height 652
